Goal: Information Seeking & Learning: Check status

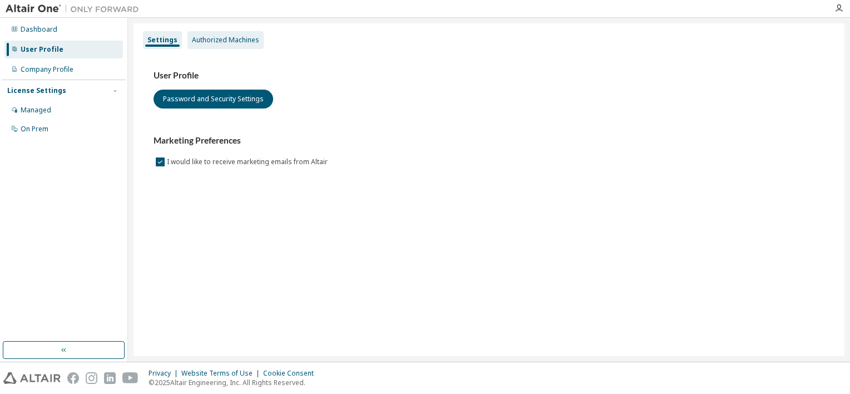
click at [228, 40] on div "Authorized Machines" at bounding box center [225, 40] width 67 height 9
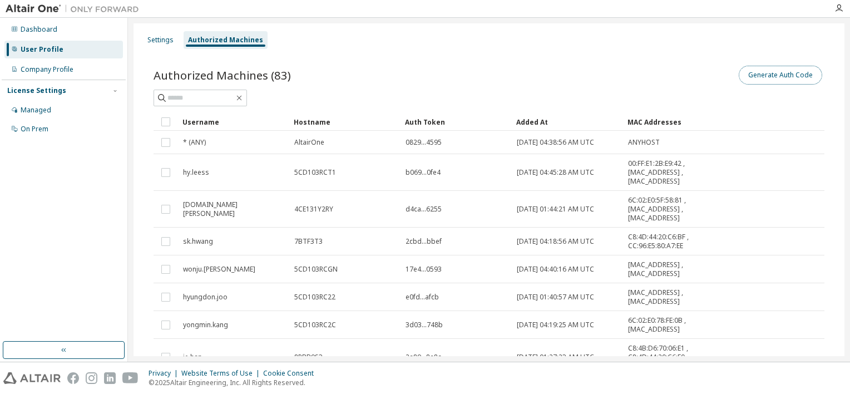
click at [782, 77] on button "Generate Auth Code" at bounding box center [779, 75] width 83 height 19
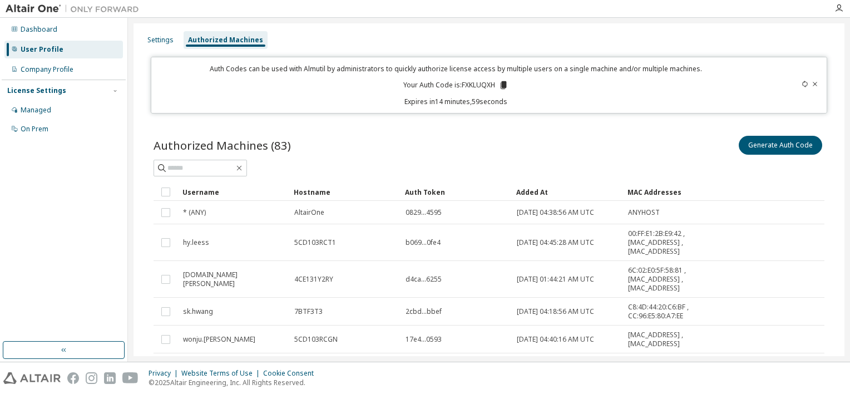
click at [503, 82] on icon at bounding box center [503, 85] width 6 height 8
drag, startPoint x: 106, startPoint y: 214, endPoint x: 127, endPoint y: 209, distance: 21.0
click at [106, 214] on div "Dashboard User Profile Company Profile License Settings Managed On Prem" at bounding box center [64, 179] width 124 height 320
click at [68, 205] on div "Dashboard User Profile Company Profile License Settings Managed On Prem" at bounding box center [64, 179] width 124 height 320
click at [44, 49] on div "User Profile" at bounding box center [42, 49] width 43 height 9
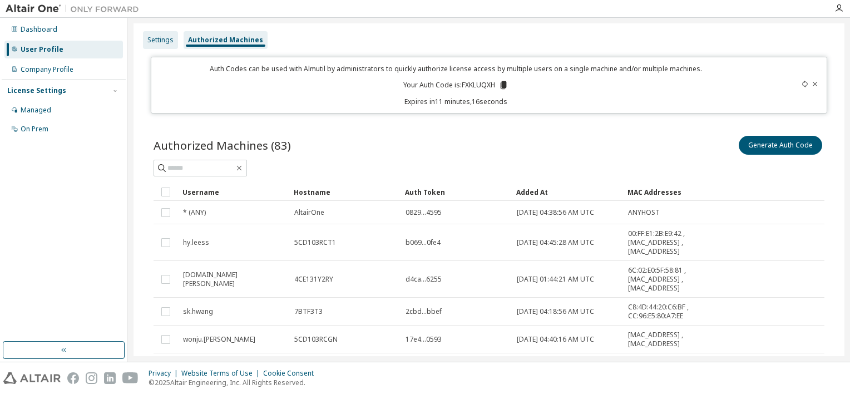
click at [156, 39] on div "Settings" at bounding box center [160, 40] width 26 height 9
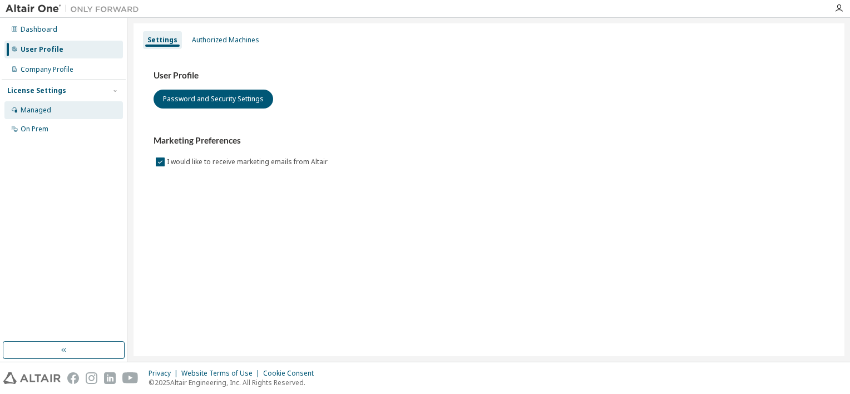
click at [41, 111] on div "Managed" at bounding box center [36, 110] width 31 height 9
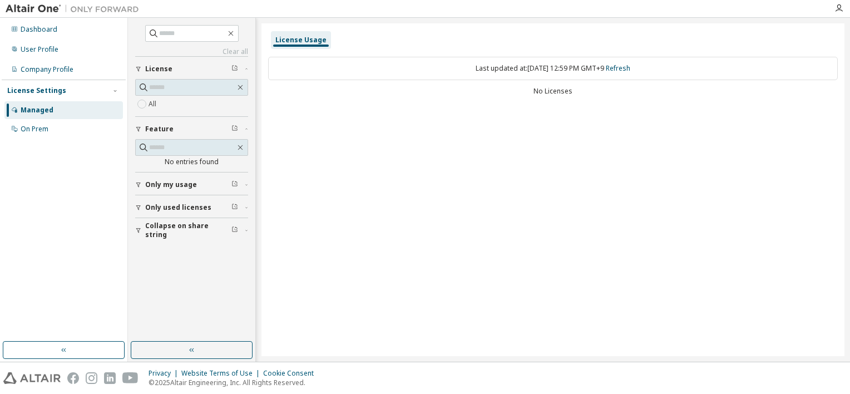
drag, startPoint x: 276, startPoint y: 179, endPoint x: 306, endPoint y: 179, distance: 30.0
click at [276, 179] on div "License Usage Last updated at: [DATE] 12:59 PM GMT+9 Refresh No Licenses" at bounding box center [552, 189] width 583 height 333
click at [37, 106] on div "Managed" at bounding box center [37, 110] width 33 height 9
click at [39, 33] on div "Dashboard" at bounding box center [39, 29] width 37 height 9
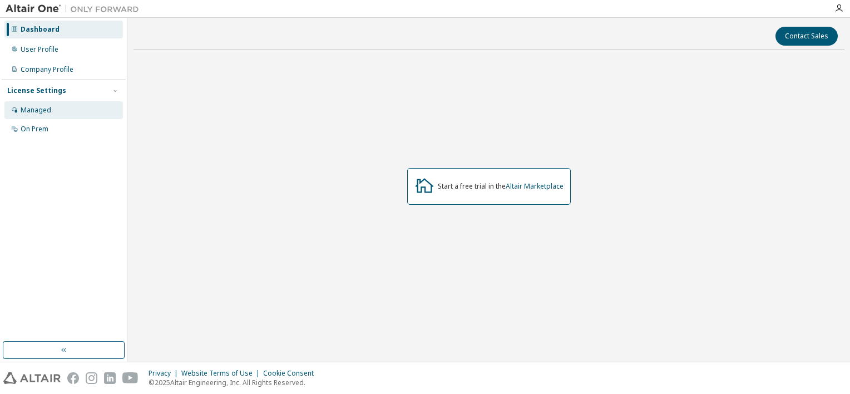
click at [33, 113] on div "Managed" at bounding box center [36, 110] width 31 height 9
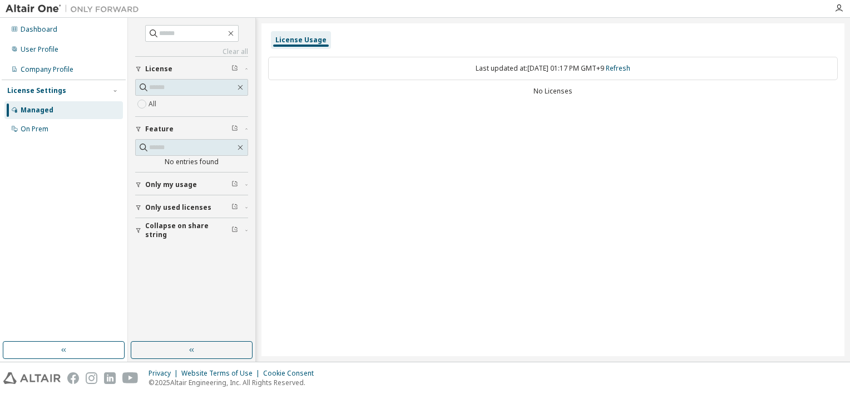
click at [170, 182] on span "Only my usage" at bounding box center [171, 184] width 52 height 9
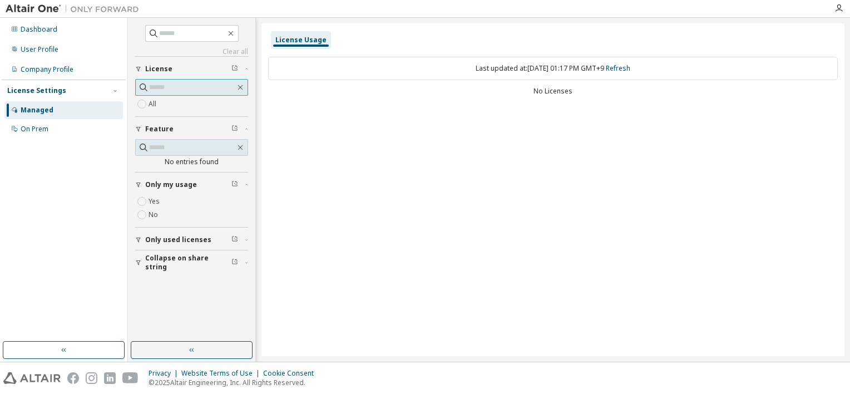
click at [164, 86] on input "text" at bounding box center [192, 87] width 86 height 11
click at [226, 49] on link "Clear all" at bounding box center [191, 51] width 113 height 9
click at [320, 125] on div "License Usage Last updated at: [DATE] 01:17 PM GMT+9 Refresh No Licenses" at bounding box center [552, 189] width 583 height 333
click at [37, 132] on div "On Prem" at bounding box center [35, 129] width 28 height 9
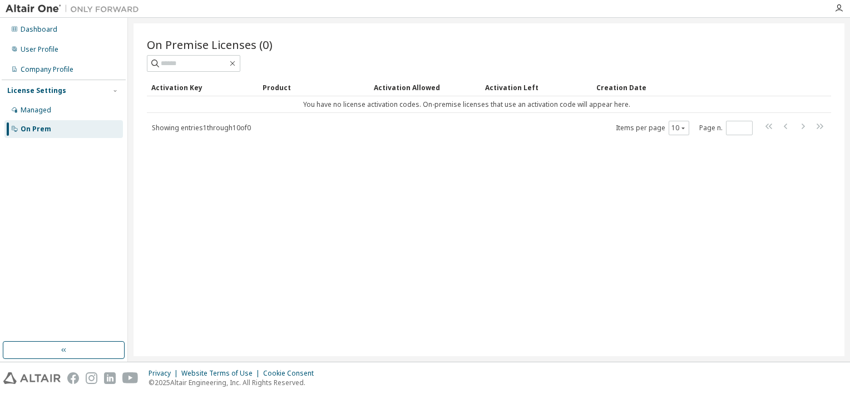
click at [42, 133] on div "On Prem" at bounding box center [36, 129] width 31 height 9
click at [70, 72] on div "Company Profile" at bounding box center [47, 69] width 53 height 9
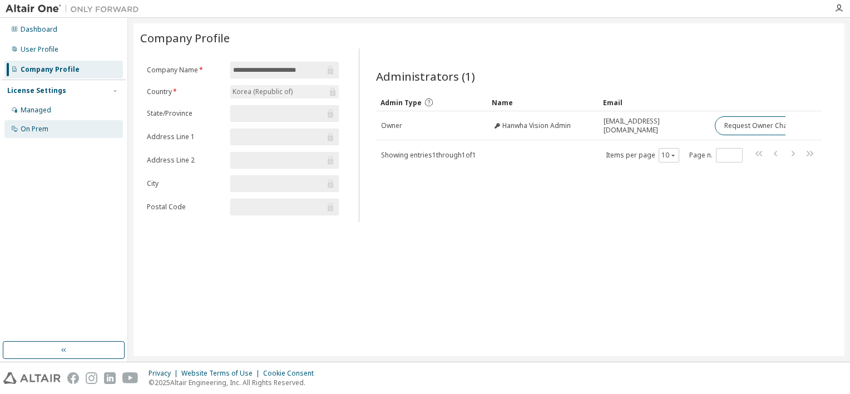
click at [39, 133] on div "On Prem" at bounding box center [63, 129] width 118 height 18
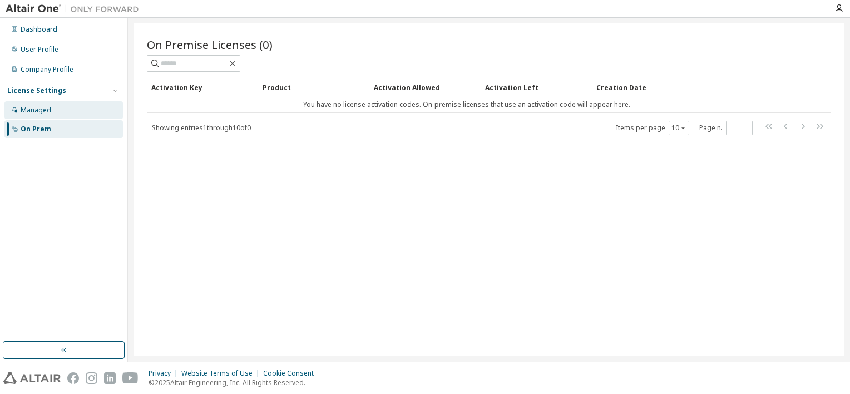
click at [38, 113] on div "Managed" at bounding box center [36, 110] width 31 height 9
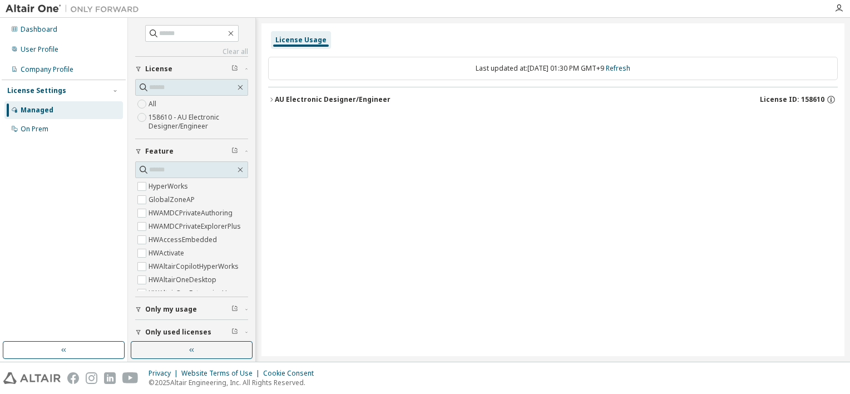
click at [271, 99] on icon "button" at bounding box center [271, 99] width 7 height 7
click at [269, 98] on icon "button" at bounding box center [271, 99] width 7 height 7
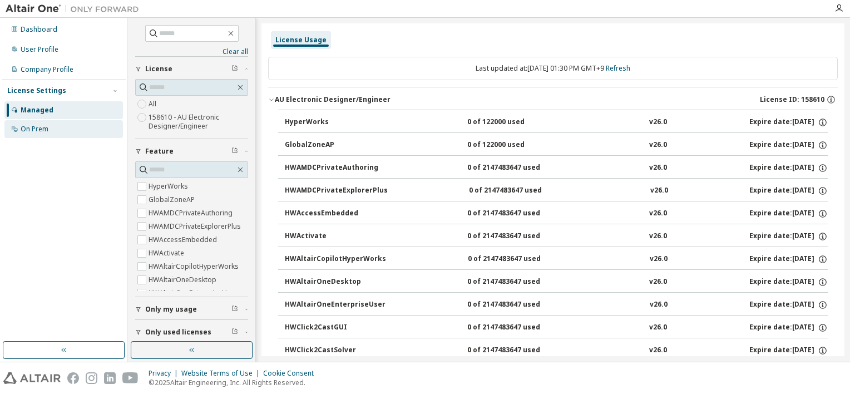
click at [37, 127] on div "On Prem" at bounding box center [35, 129] width 28 height 9
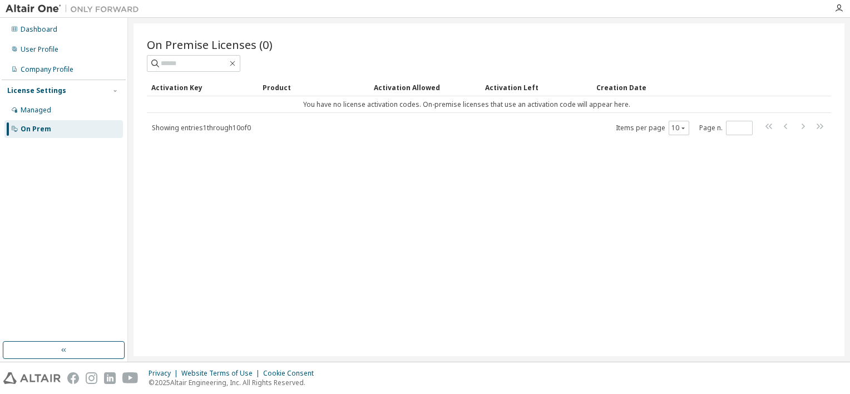
click at [183, 85] on div "Activation Key" at bounding box center [202, 87] width 102 height 18
click at [170, 86] on div "Activation Key" at bounding box center [202, 87] width 102 height 18
click at [42, 33] on div "Dashboard" at bounding box center [39, 29] width 37 height 9
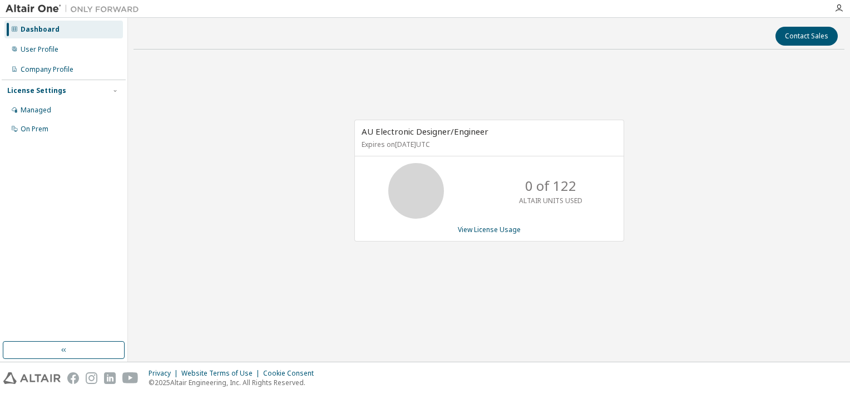
click at [245, 142] on div "AU Electronic Designer/Engineer Expires on [DATE] UTC 0 of 122 ALTAIR UNITS USE…" at bounding box center [488, 186] width 711 height 256
click at [479, 236] on div "AU Electronic Designer/Engineer Expires on [DATE] UTC 0 of 122 ALTAIR UNITS USE…" at bounding box center [489, 181] width 270 height 122
click at [482, 228] on link "View License Usage" at bounding box center [489, 229] width 63 height 9
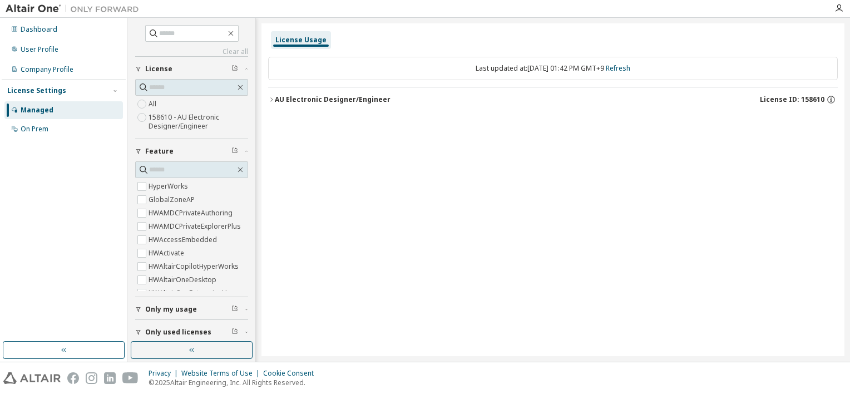
click at [265, 98] on div "License Usage Last updated at: [DATE] 01:42 PM GMT+9 Refresh AU Electronic Desi…" at bounding box center [552, 189] width 583 height 333
click at [270, 99] on icon "button" at bounding box center [271, 99] width 7 height 7
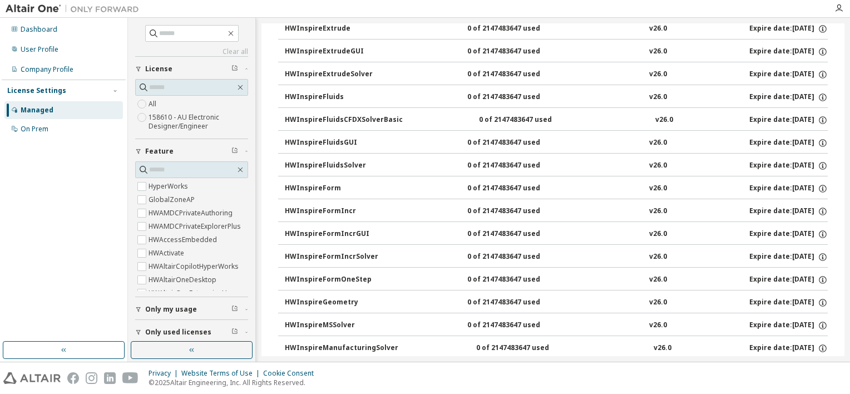
scroll to position [1557, 0]
